Goal: Task Accomplishment & Management: Manage account settings

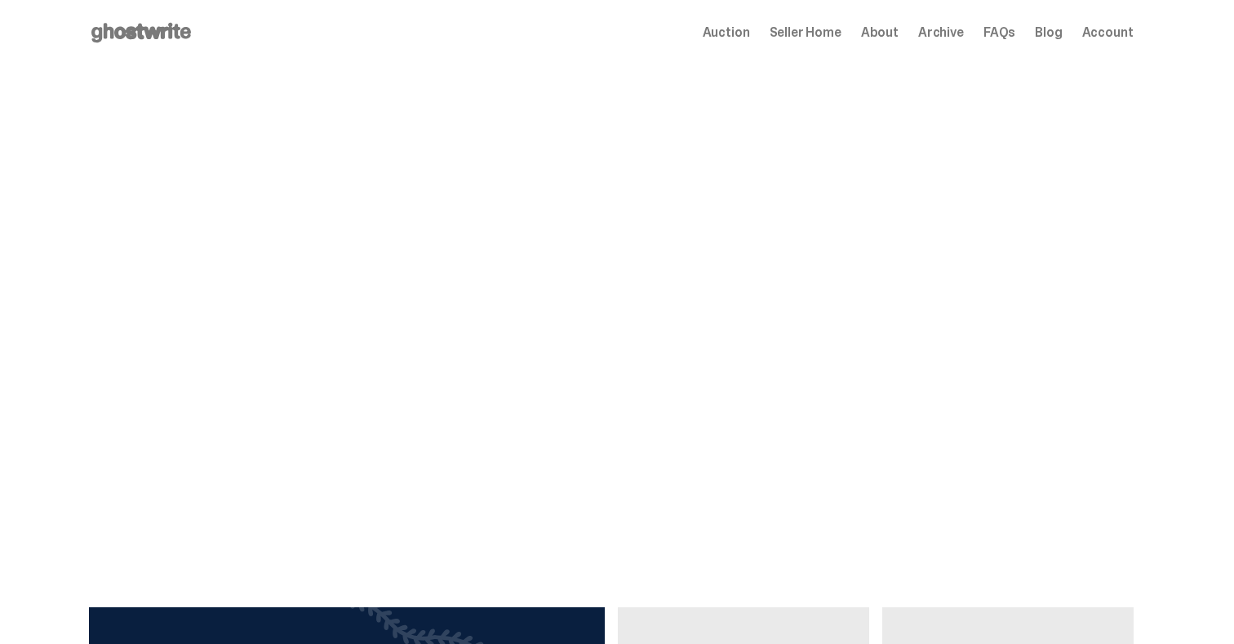
click at [816, 34] on span "Seller Home" at bounding box center [806, 32] width 72 height 13
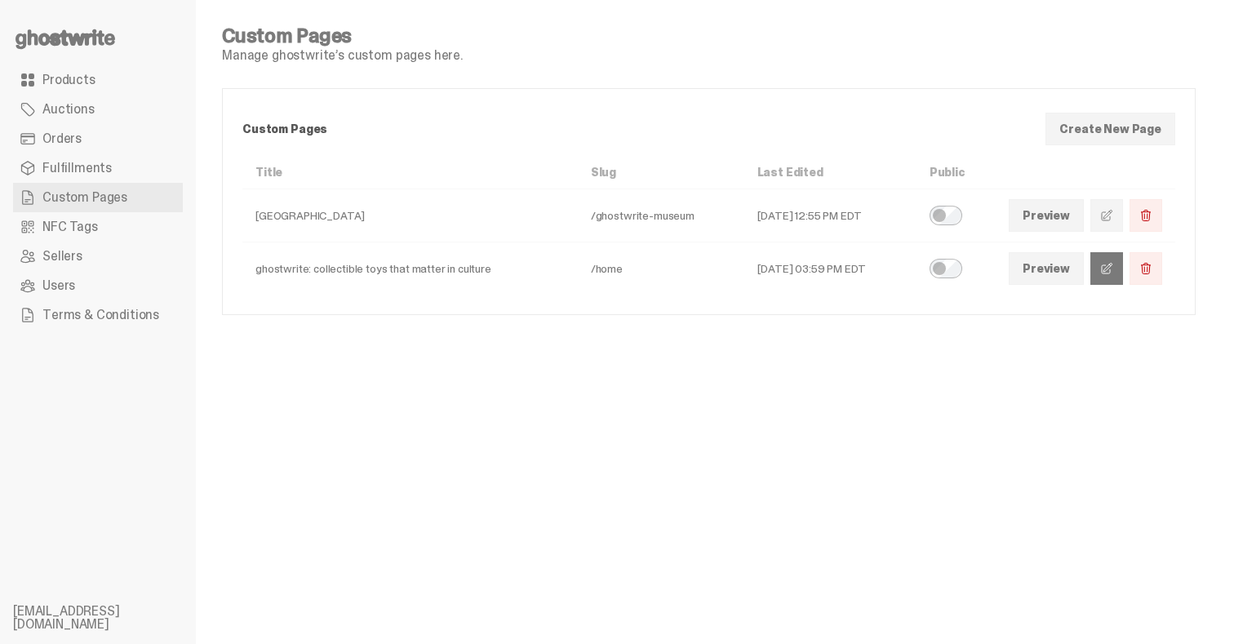
click at [1114, 269] on span at bounding box center [1107, 268] width 13 height 13
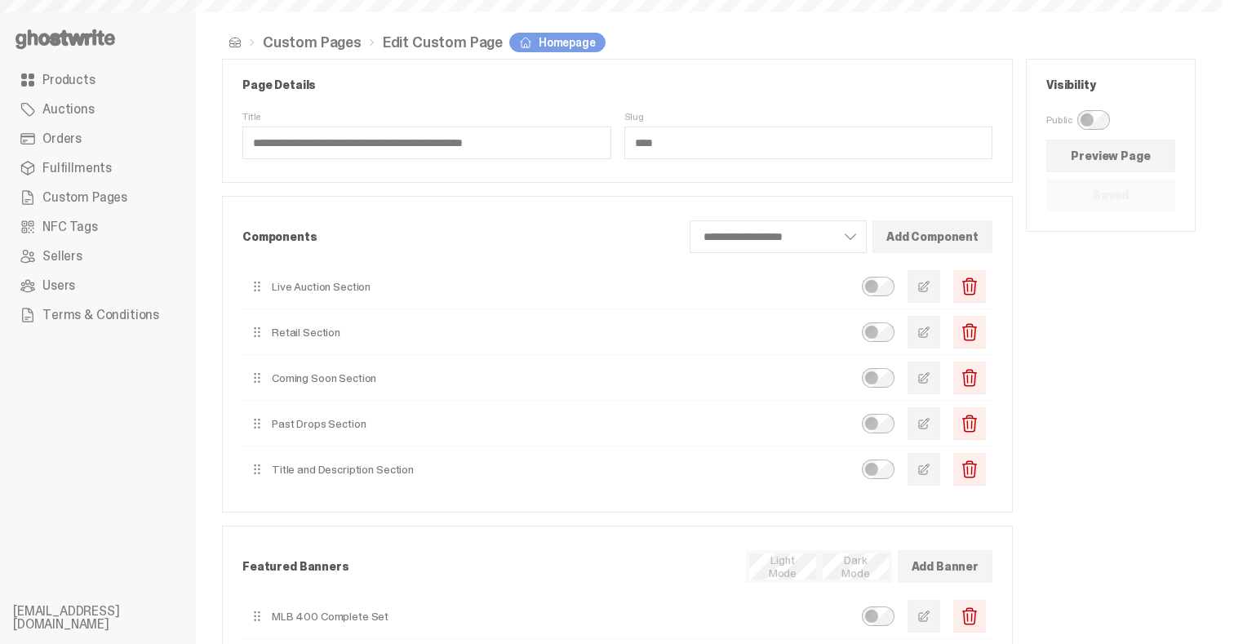
scroll to position [349, 0]
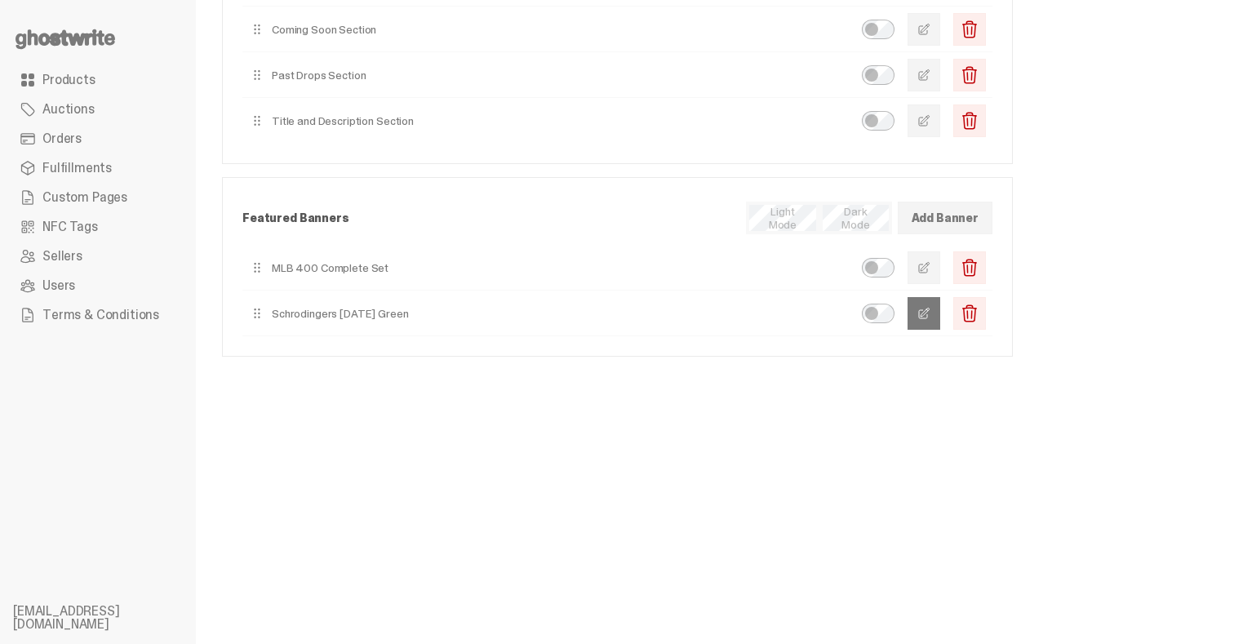
click at [931, 316] on span "button" at bounding box center [924, 313] width 13 height 13
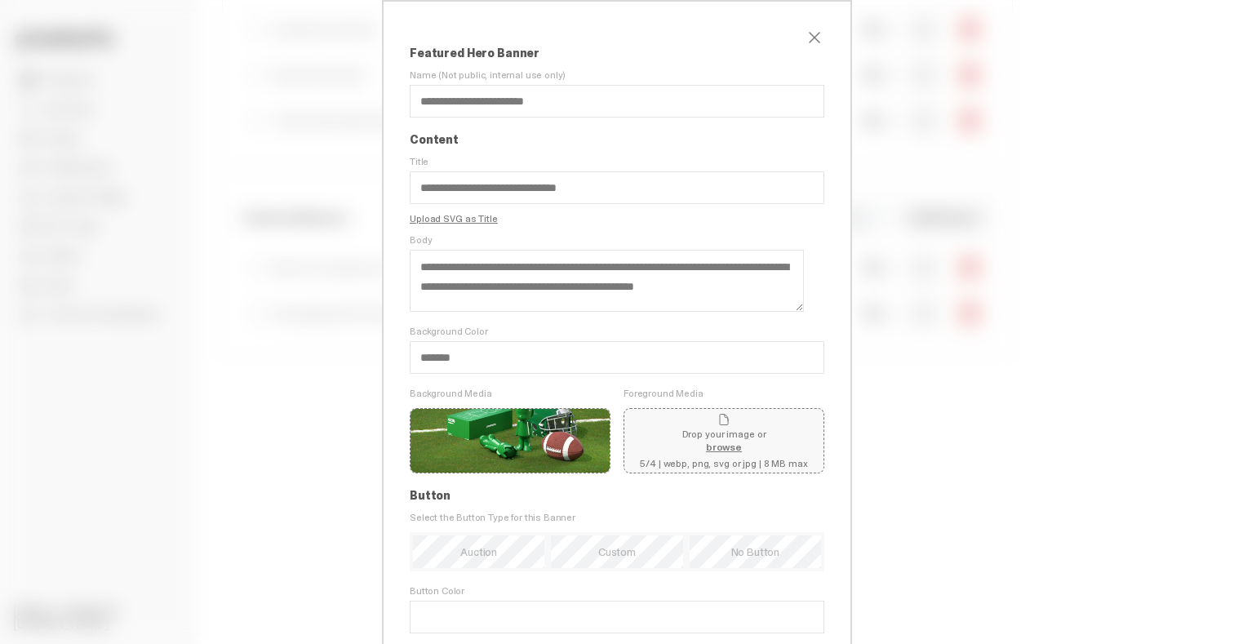
click at [0, 0] on label "Replace" at bounding box center [0, 0] width 0 height 0
click at [0, 0] on input "Replace" at bounding box center [0, 0] width 0 height 0
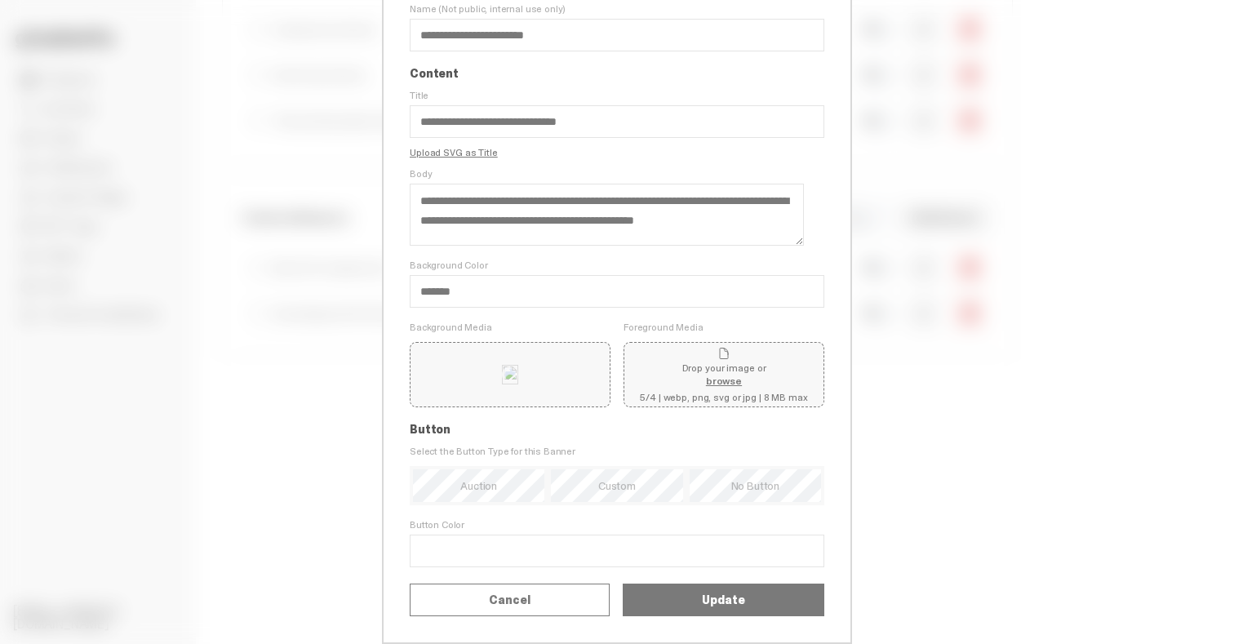
scroll to position [113, 0]
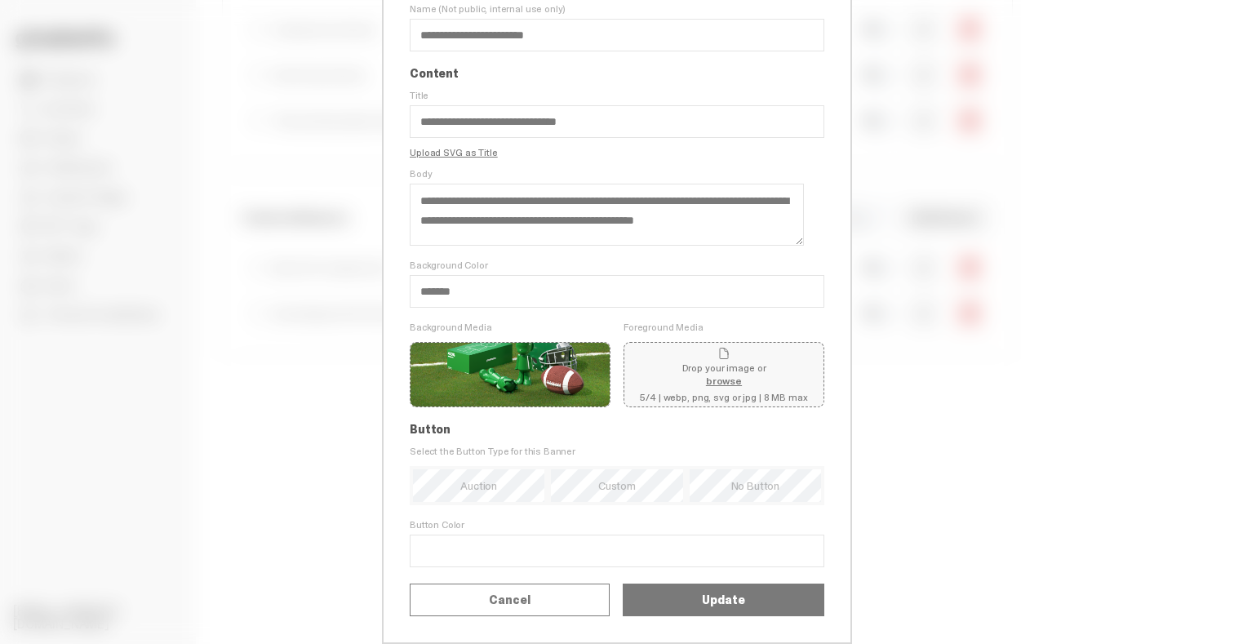
click at [0, 0] on label "Replace" at bounding box center [0, 0] width 0 height 0
click at [0, 0] on input "Replace" at bounding box center [0, 0] width 0 height 0
click at [677, 603] on button "Update" at bounding box center [724, 600] width 202 height 33
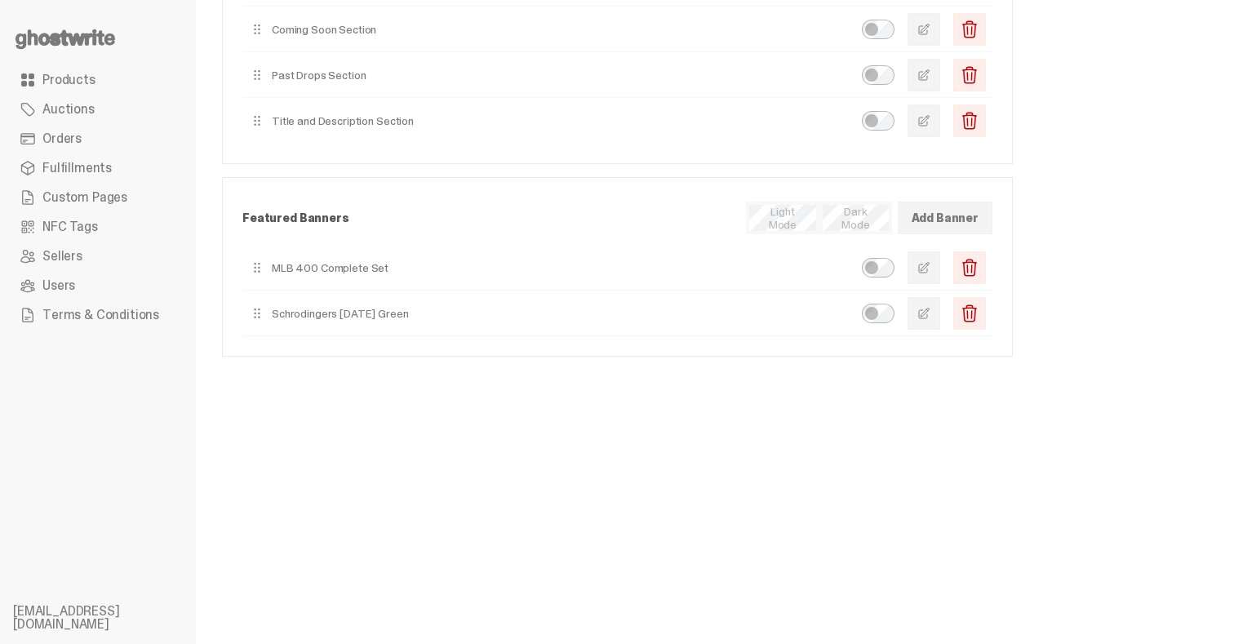
scroll to position [0, 0]
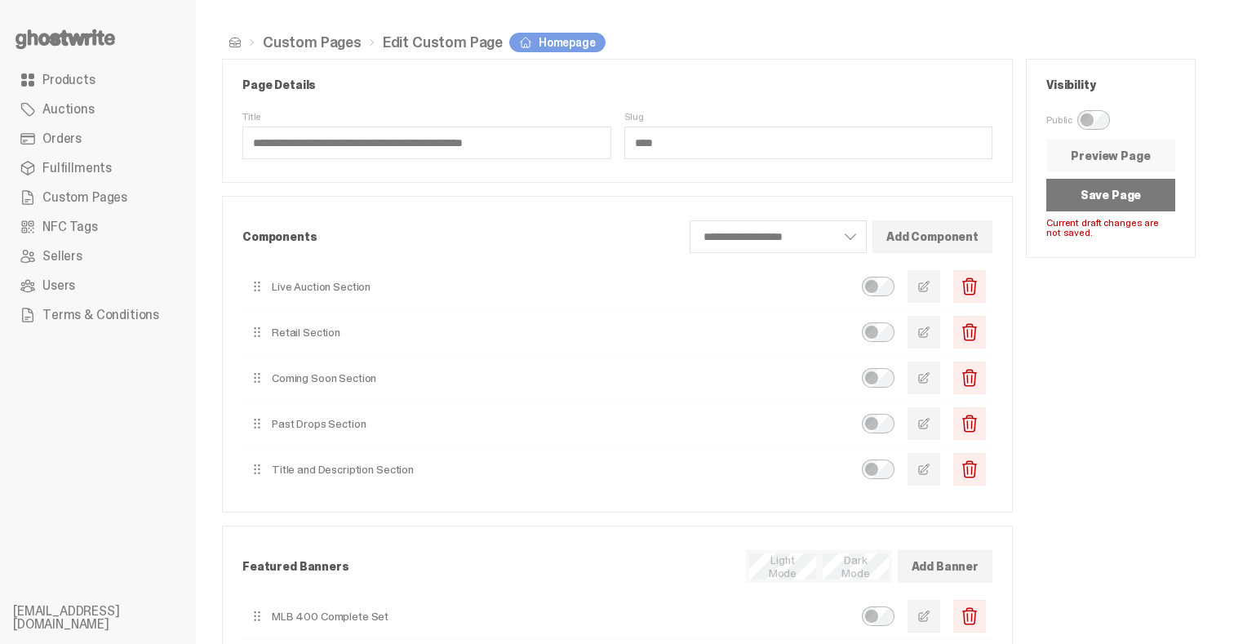
click at [1107, 161] on link "Preview Page" at bounding box center [1111, 156] width 129 height 33
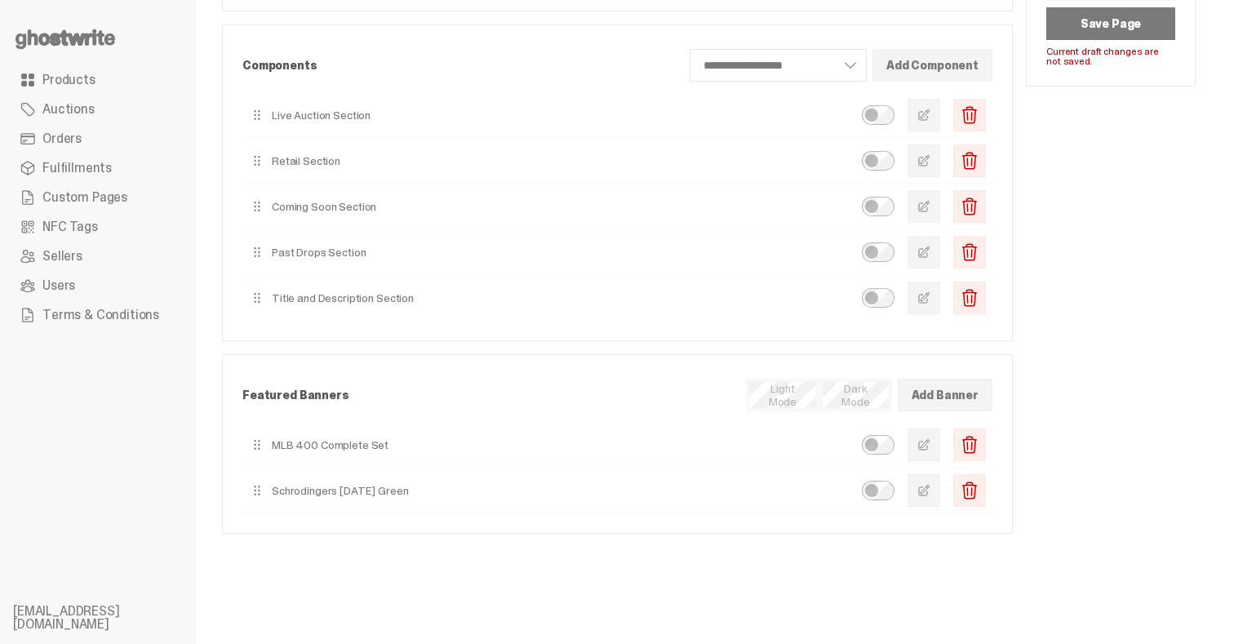
scroll to position [180, 0]
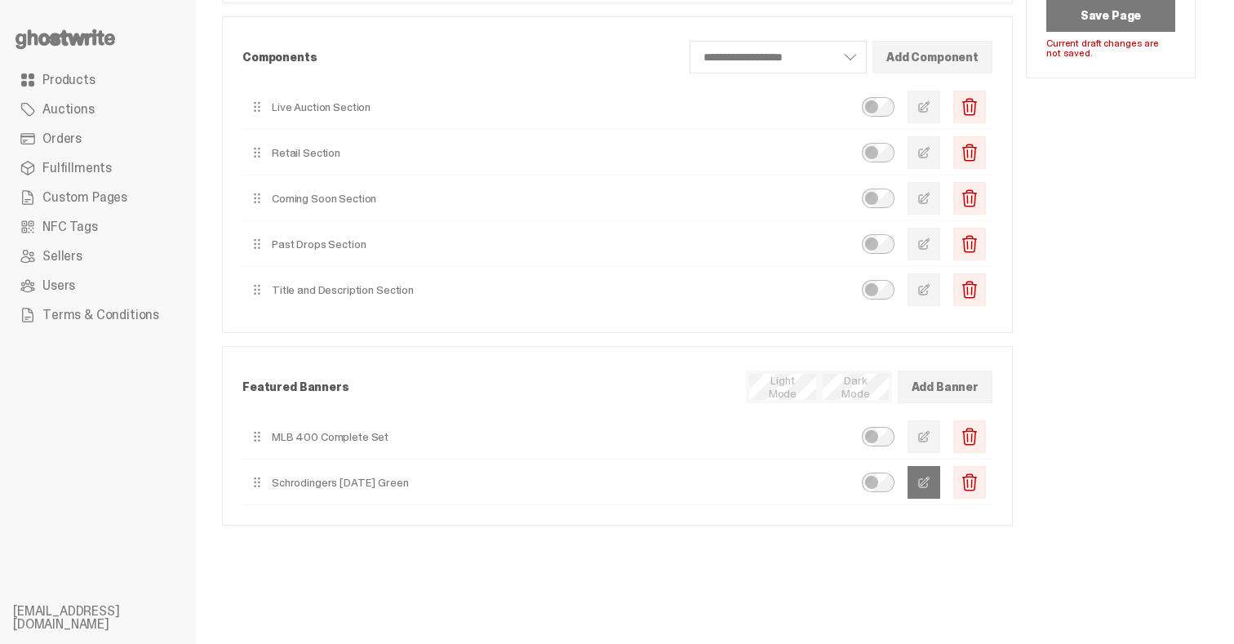
click at [929, 484] on button "button" at bounding box center [924, 482] width 33 height 33
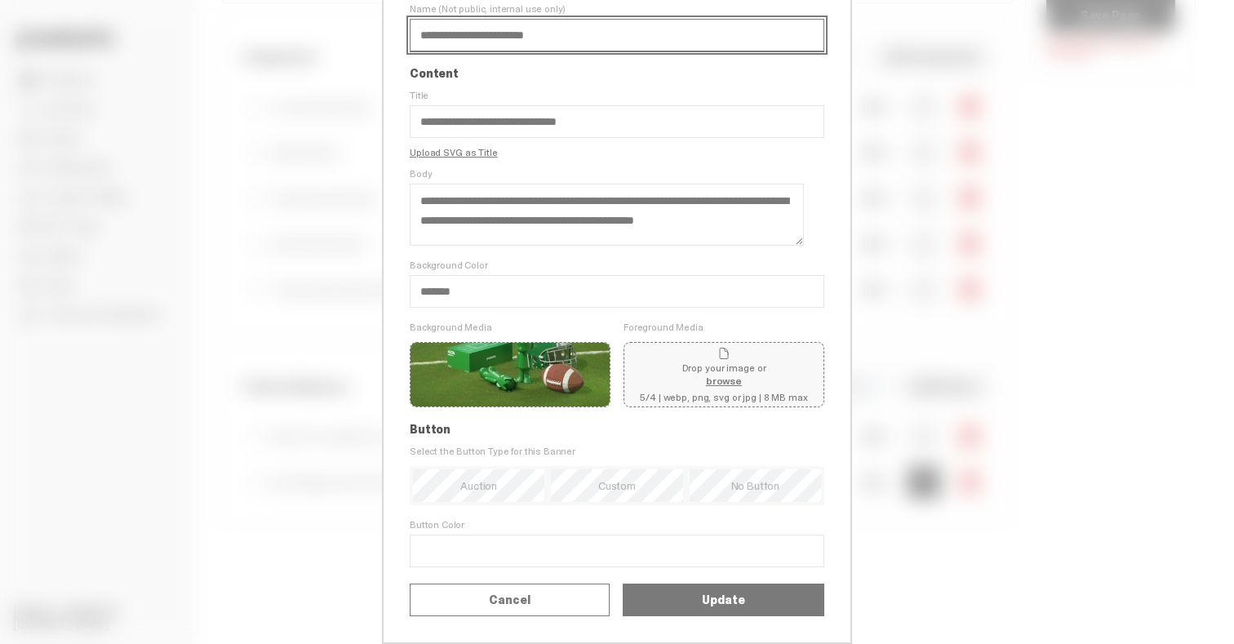
scroll to position [0, 0]
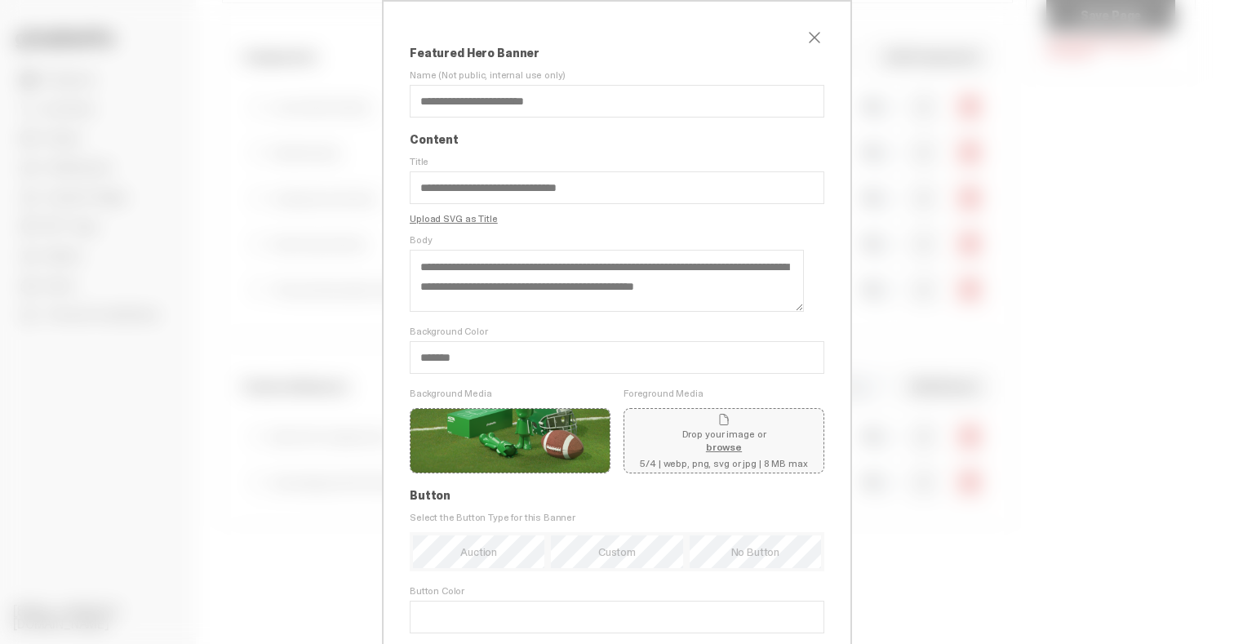
click at [0, 0] on label "Replace" at bounding box center [0, 0] width 0 height 0
click at [0, 0] on input "Replace" at bounding box center [0, 0] width 0 height 0
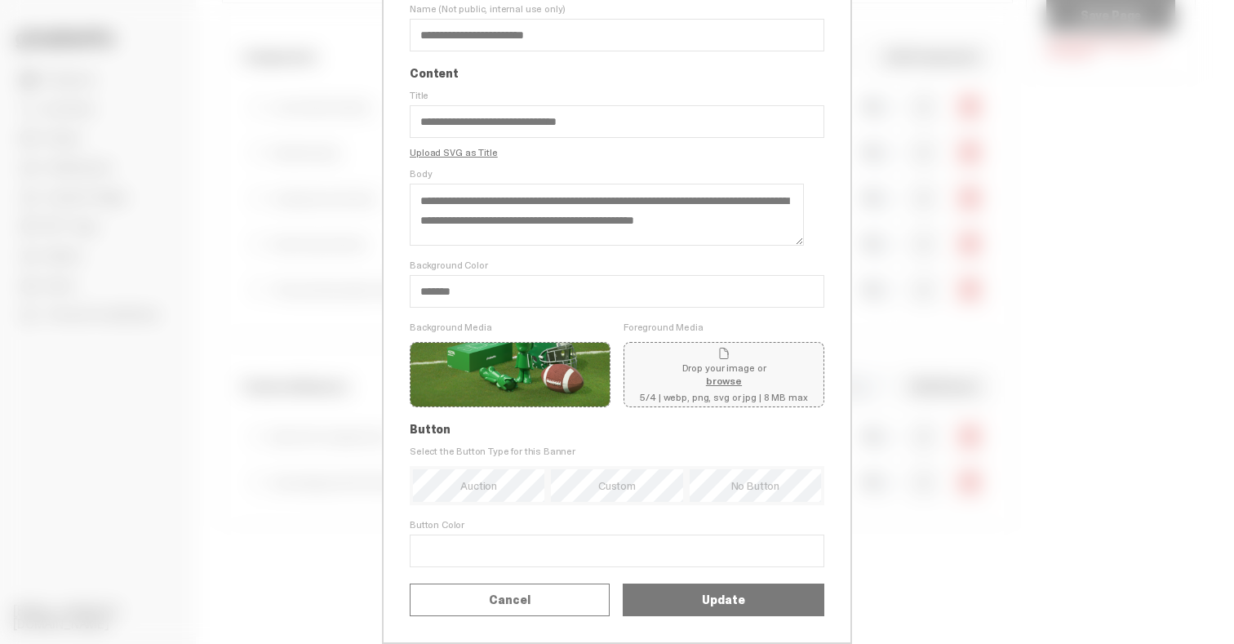
scroll to position [130, 0]
click at [687, 599] on button "Update" at bounding box center [724, 600] width 202 height 33
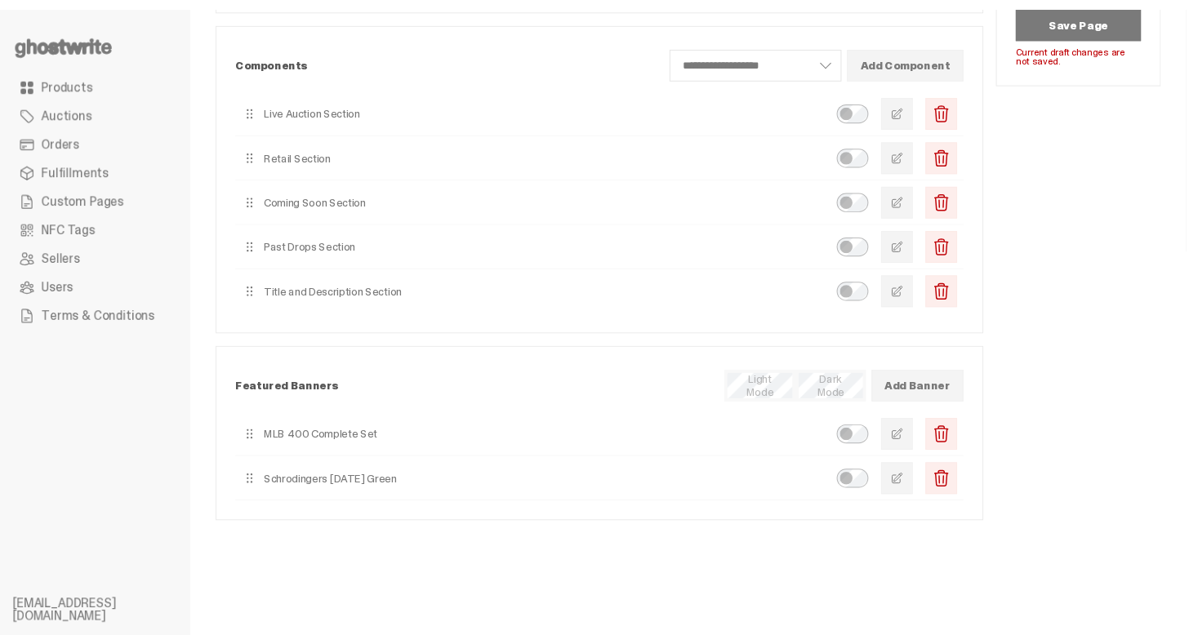
scroll to position [0, 0]
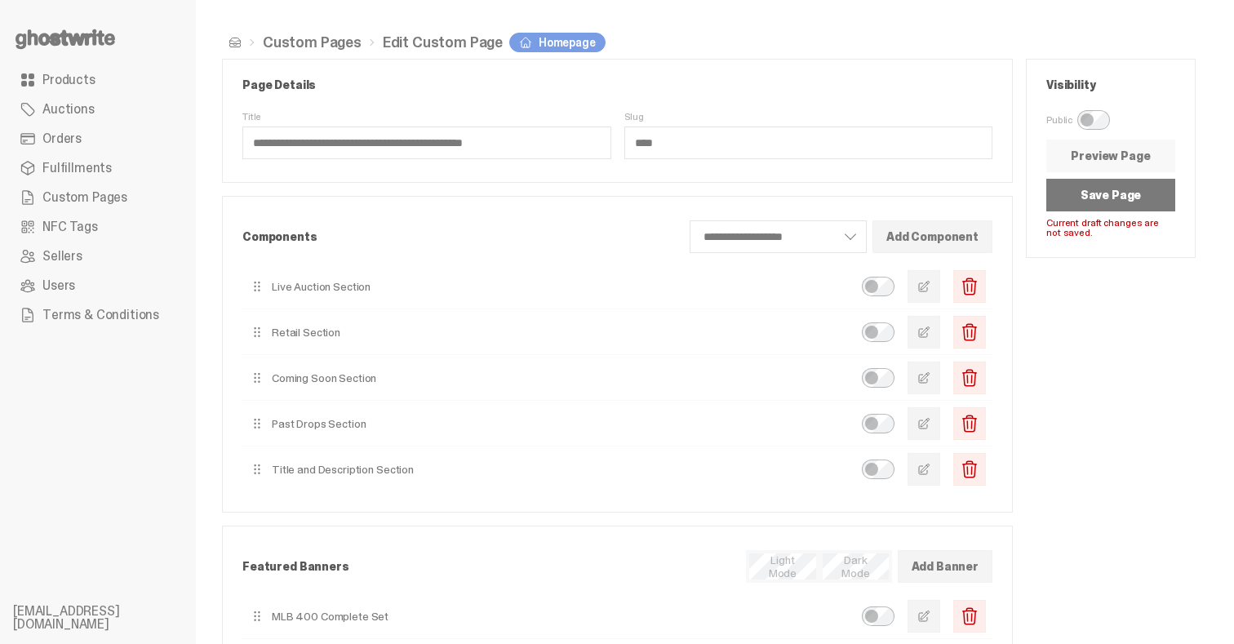
click at [1099, 155] on link "Preview Page" at bounding box center [1111, 156] width 129 height 33
click at [1083, 194] on button "Save Page" at bounding box center [1111, 195] width 129 height 33
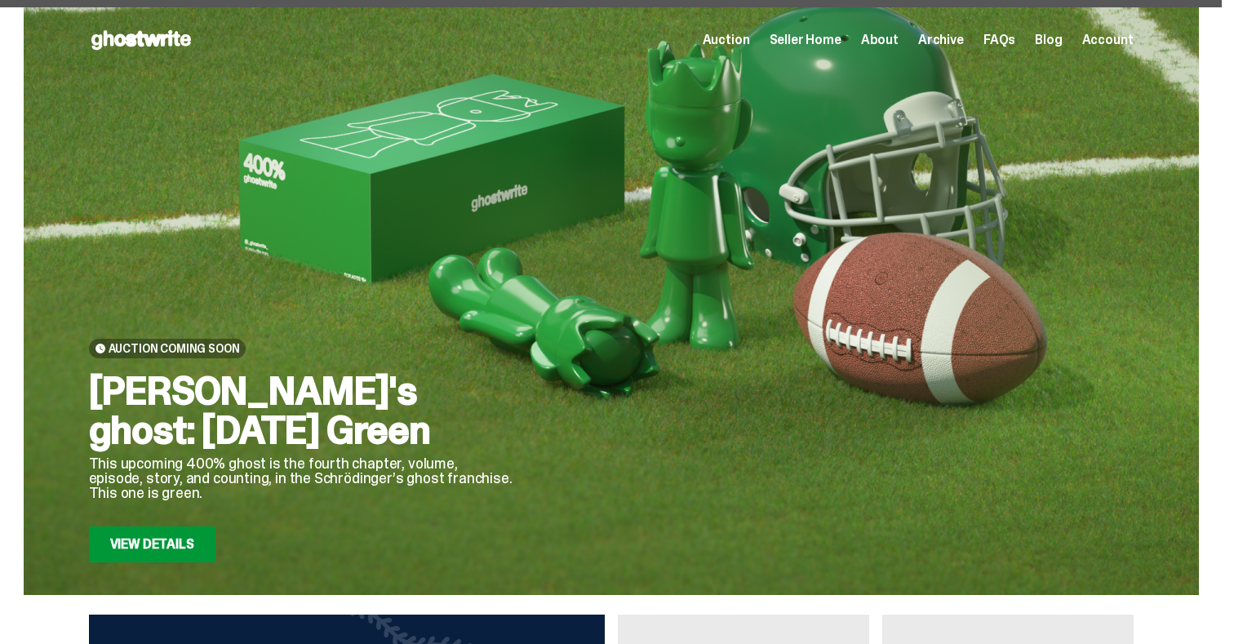
scroll to position [139, 0]
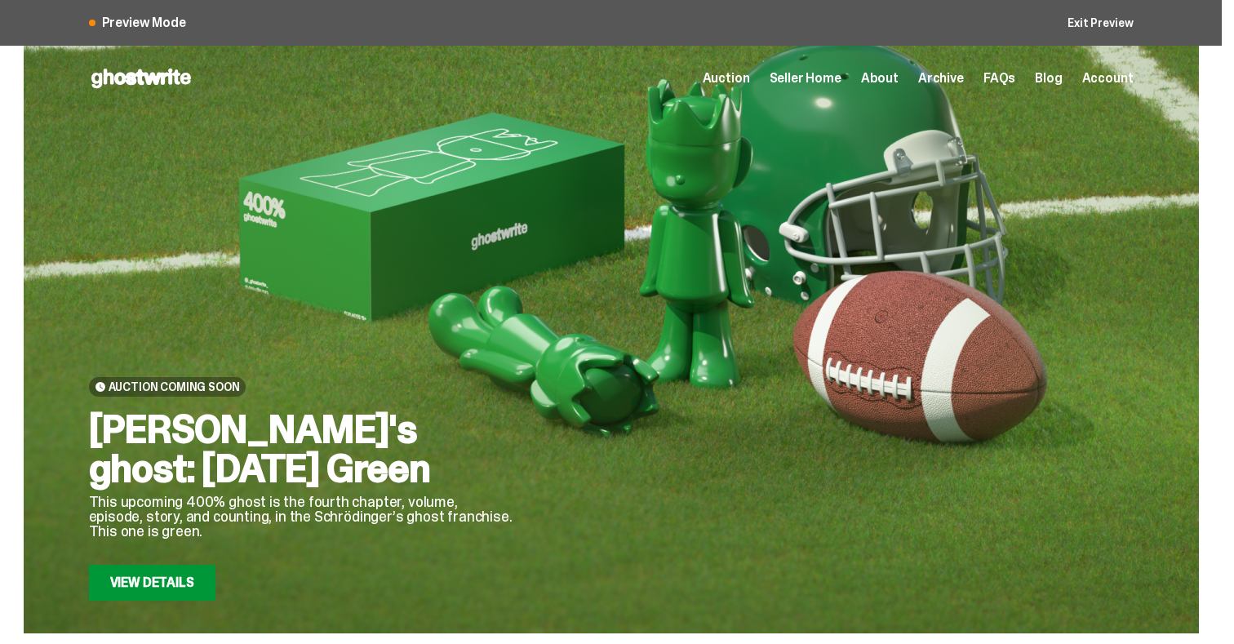
click at [1104, 24] on link "Exit Preview" at bounding box center [1100, 22] width 65 height 11
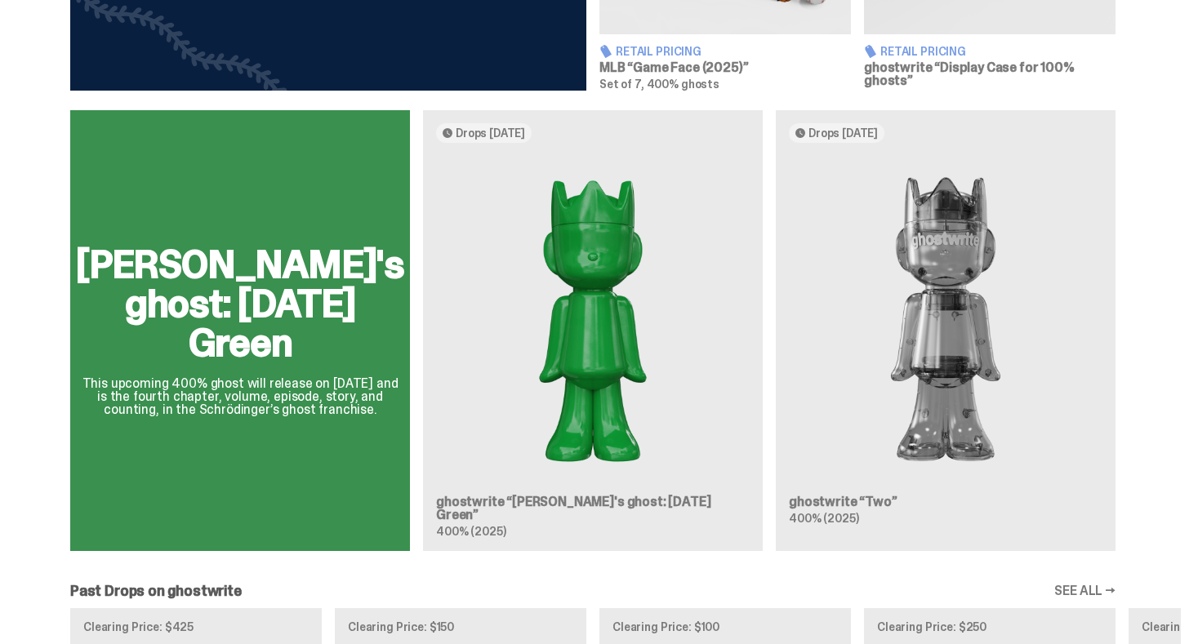
scroll to position [1016, 0]
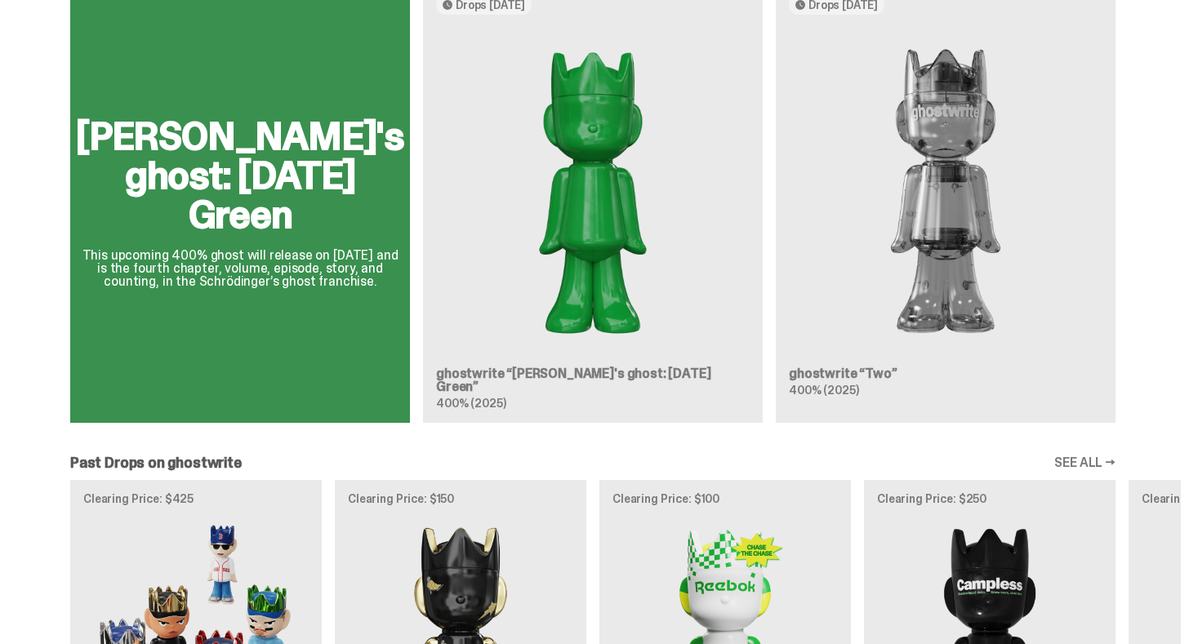
click at [852, 433] on div "These 400% ghosts were a part of the ghostwrite x MLB "Game Face" collection, r…" at bounding box center [592, 338] width 1185 height 1493
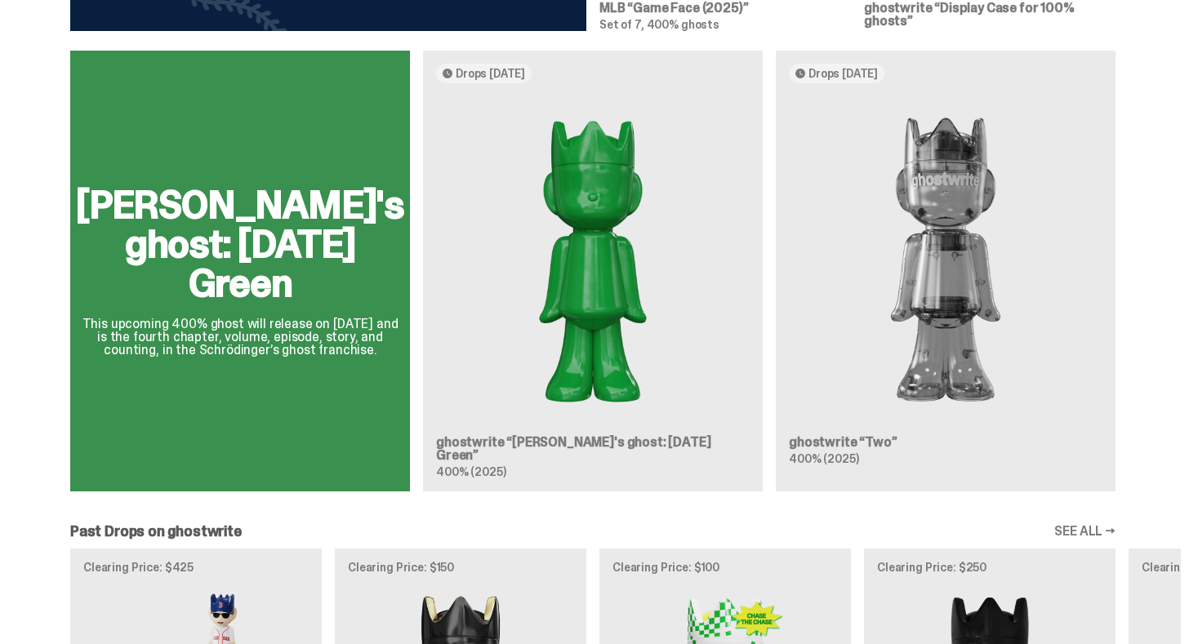
scroll to position [938, 0]
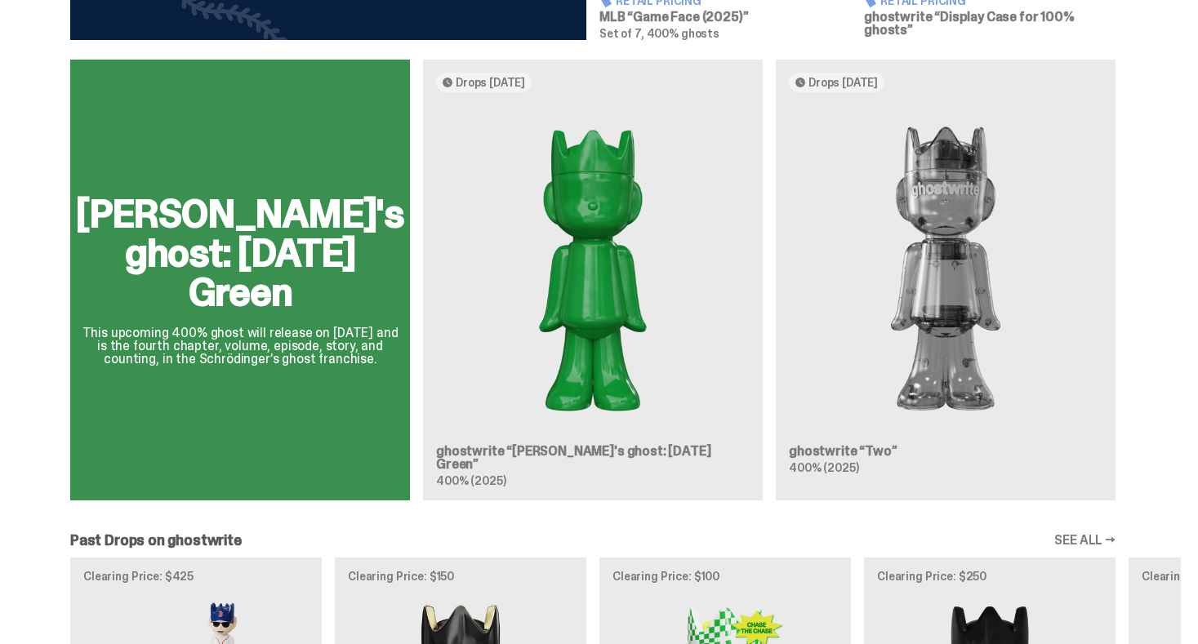
click at [695, 296] on div "[PERSON_NAME]'s ghost: [DATE] Green This upcoming 400% ghost will release on [D…" at bounding box center [593, 287] width 1176 height 454
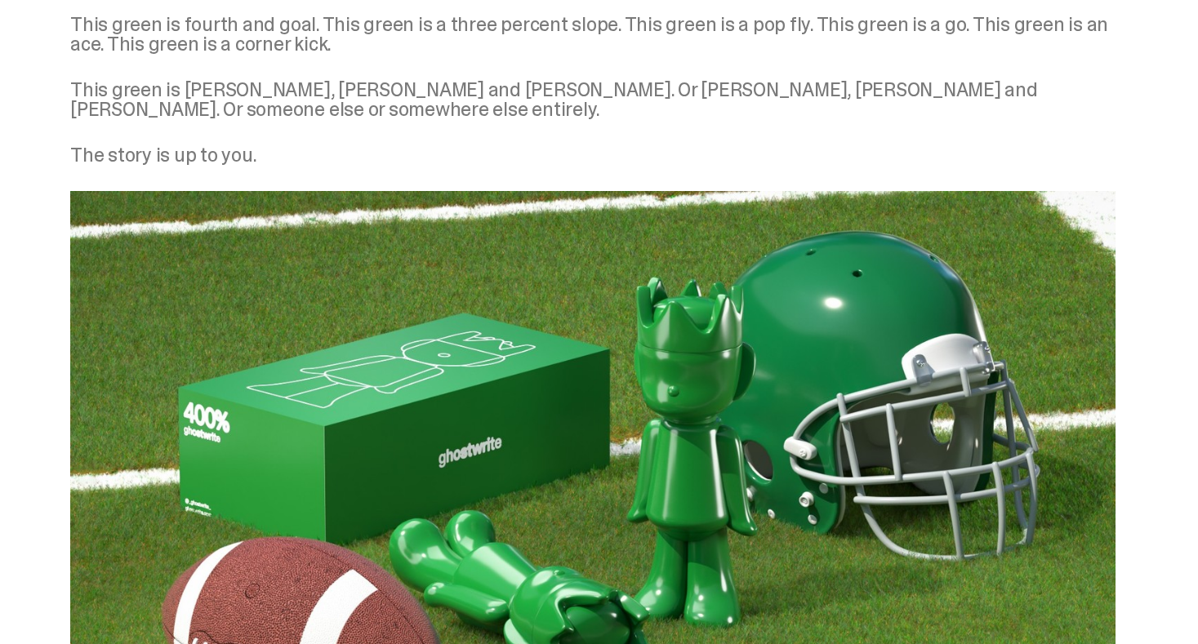
scroll to position [1052, 0]
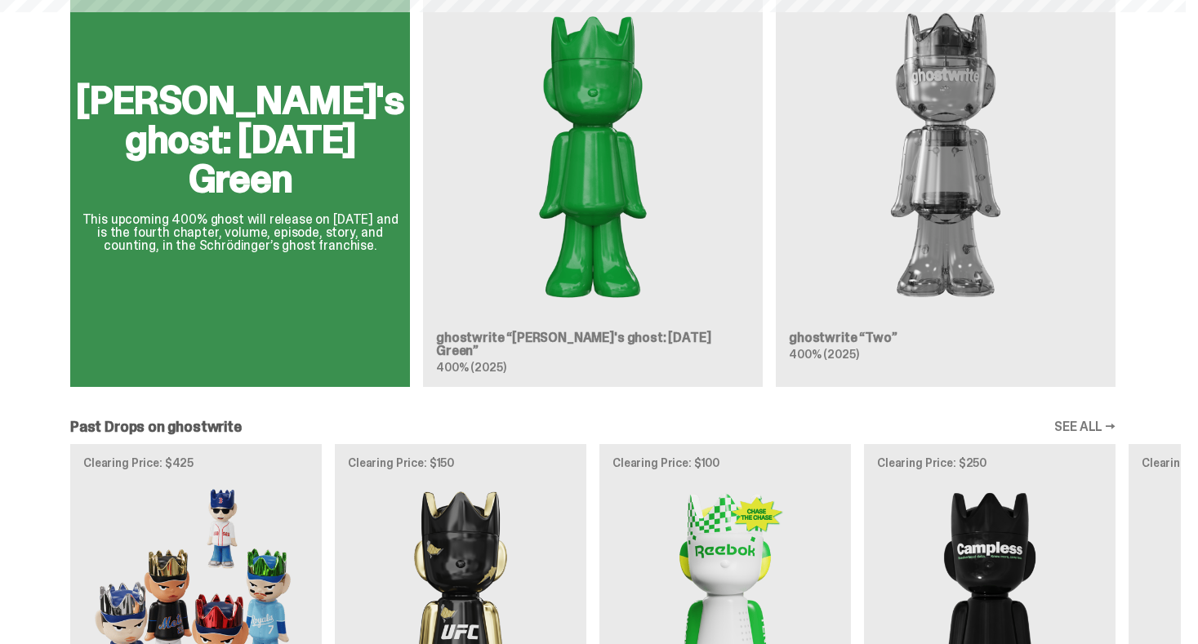
scroll to position [938, 0]
